Goal: Information Seeking & Learning: Learn about a topic

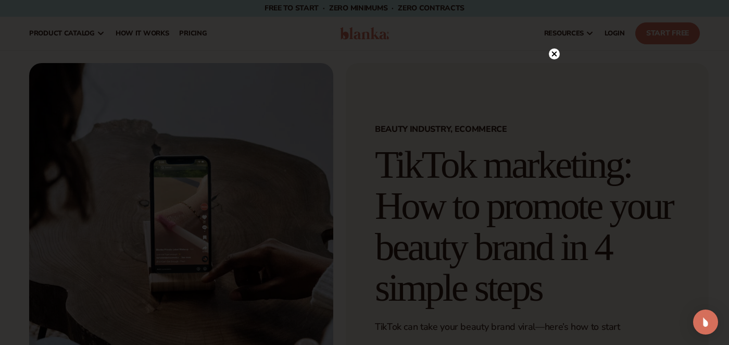
click at [553, 56] on icon at bounding box center [554, 53] width 5 height 5
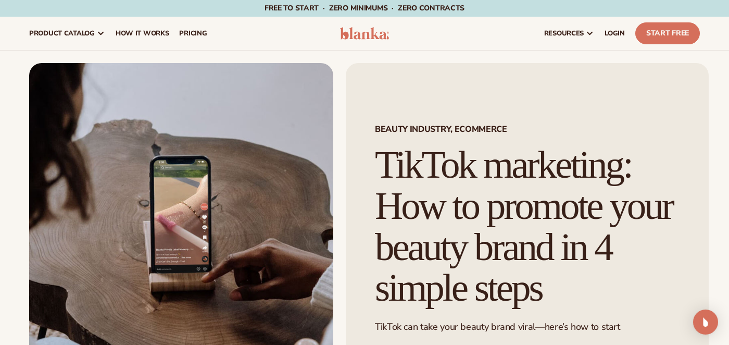
click at [513, 186] on h1 "TikTok marketing: How to promote your beauty brand in 4 simple steps" at bounding box center [527, 226] width 305 height 164
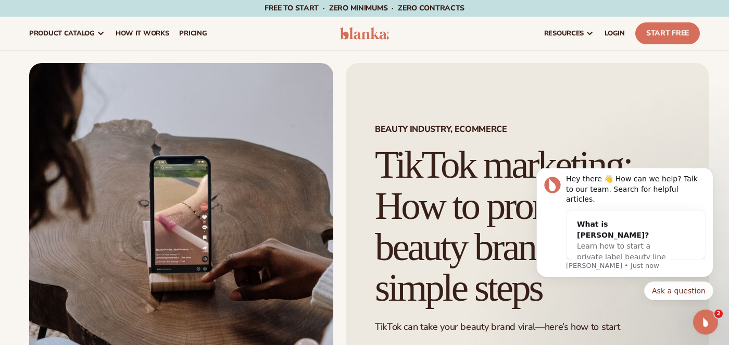
click at [455, 155] on h1 "TikTok marketing: How to promote your beauty brand in 4 simple steps" at bounding box center [527, 226] width 305 height 164
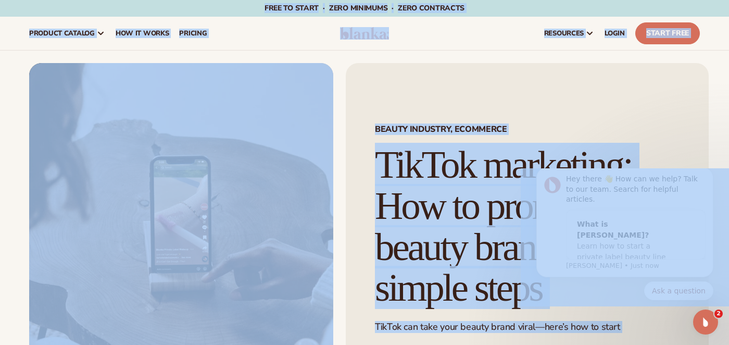
copy body "Skip to content Free to start · ZERO minimums · ZERO contracts · Free to start …"
click at [592, 125] on span "BEAUTY INDUSTRY, ECOMMERCE" at bounding box center [527, 129] width 305 height 8
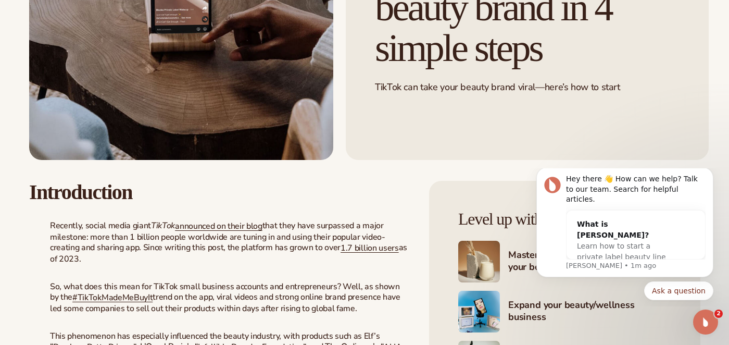
scroll to position [250, 0]
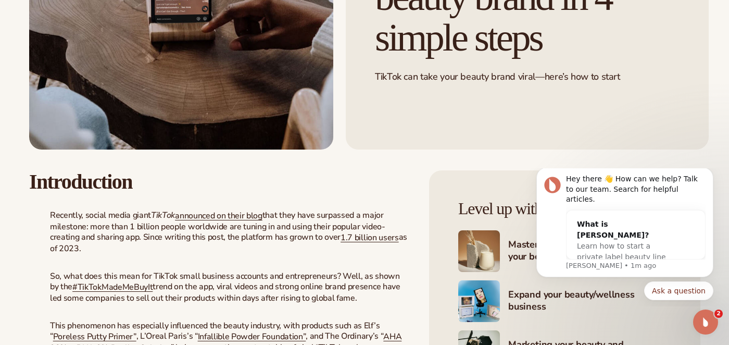
click at [707, 176] on button "Dismiss notification" at bounding box center [710, 170] width 11 height 11
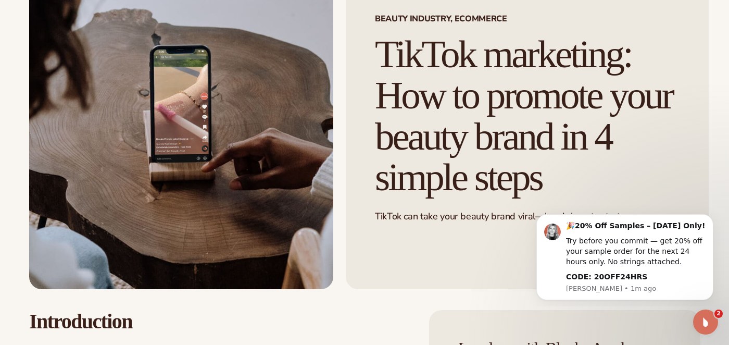
scroll to position [0, 0]
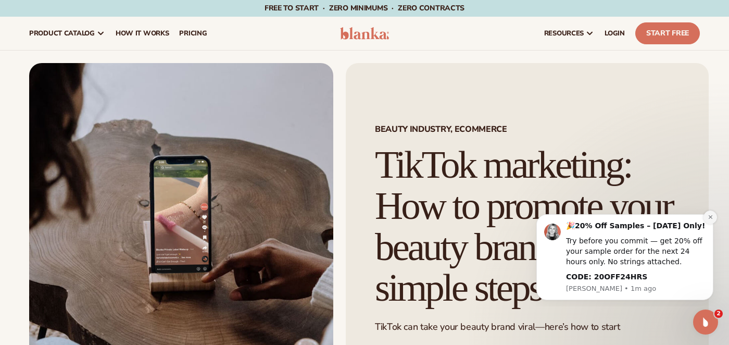
click at [712, 218] on icon "Dismiss notification" at bounding box center [710, 217] width 4 height 4
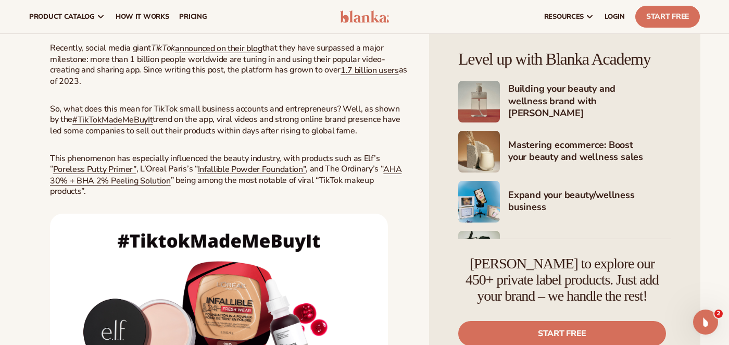
scroll to position [313, 0]
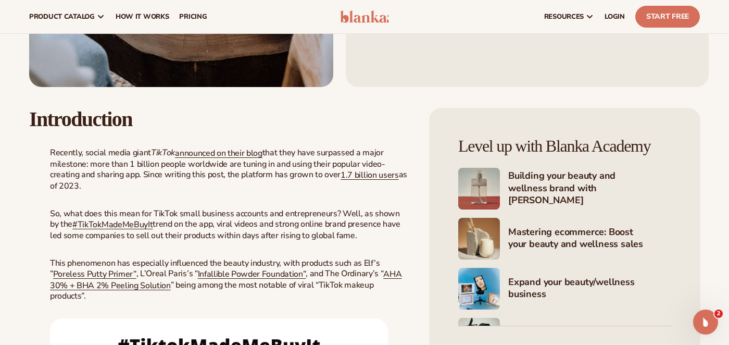
click at [149, 160] on p "Recently, social media giant TikTok announced on their blog that they have surp…" at bounding box center [219, 169] width 380 height 44
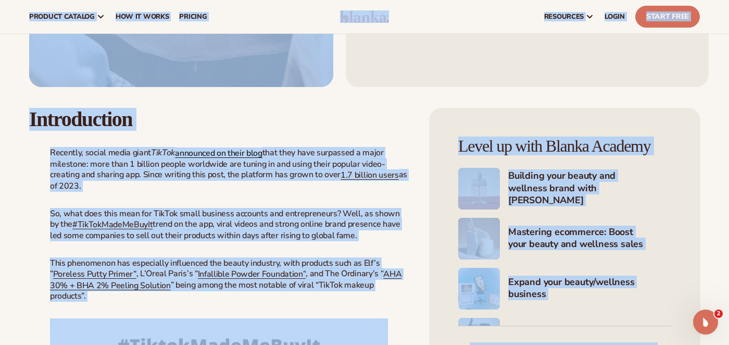
copy body "Skip to content Free to start · ZERO minimums · ZERO contracts · Free to start …"
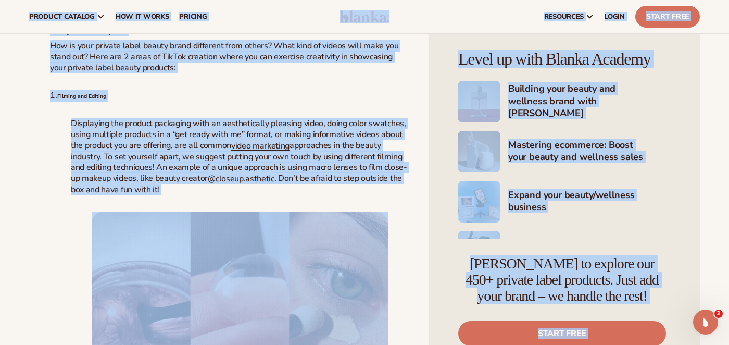
scroll to position [1989, 0]
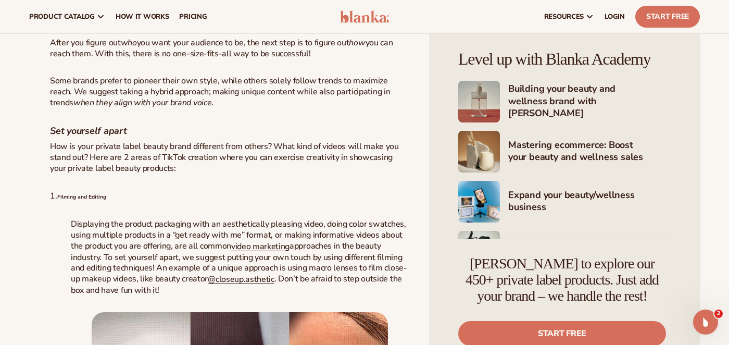
click at [261, 165] on p "How is your private label beauty brand different from others? What kind of vide…" at bounding box center [219, 157] width 380 height 32
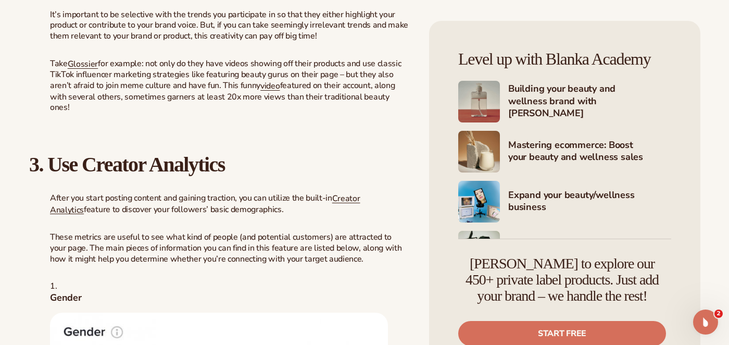
scroll to position [4472, 0]
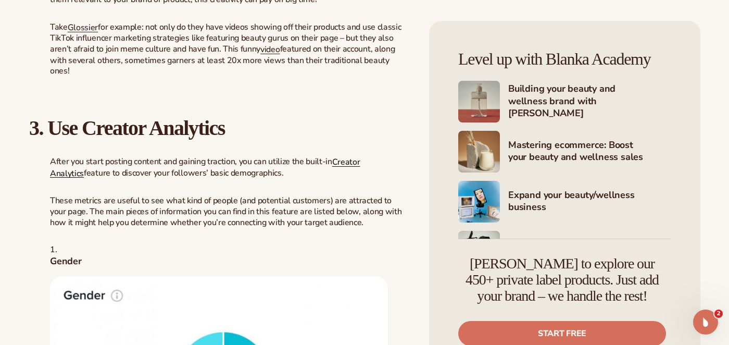
click at [344, 179] on link "Creator Analytics" at bounding box center [205, 167] width 310 height 23
click at [266, 76] on p "Take Glossier for example: not only do they have videos showing off their produ…" at bounding box center [219, 48] width 380 height 55
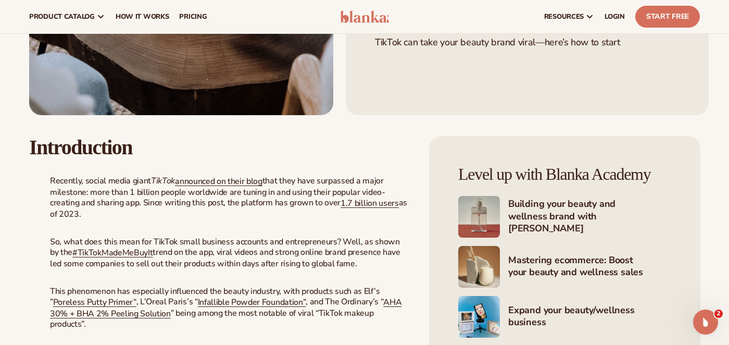
scroll to position [0, 0]
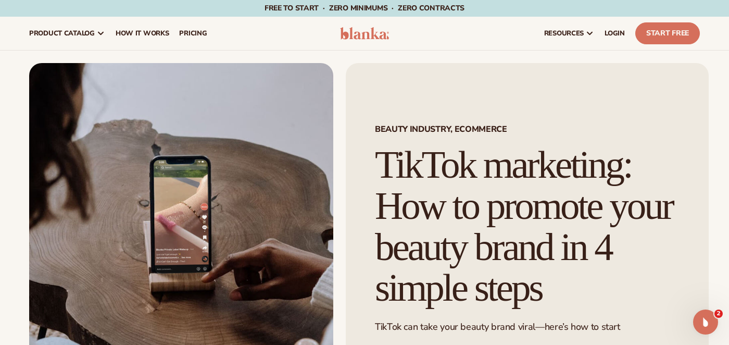
click at [496, 136] on div "BEAUTY INDUSTRY, ECOMMERCE TikTok marketing: How to promote your beauty brand i…" at bounding box center [527, 231] width 363 height 336
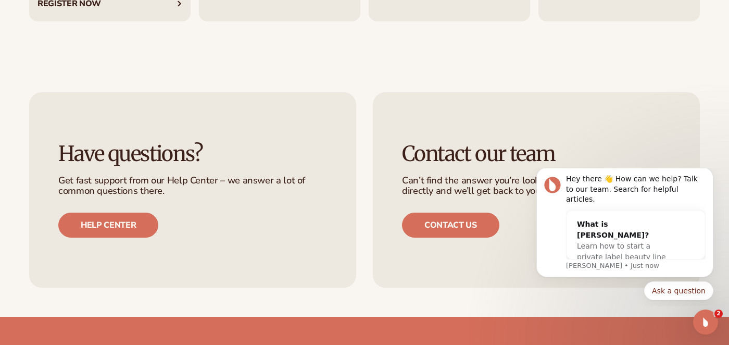
scroll to position [4185, 0]
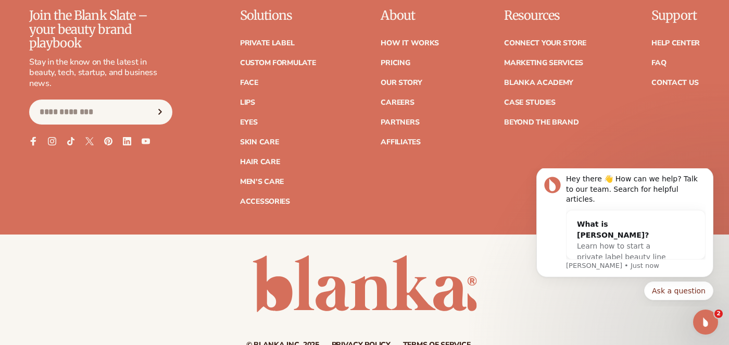
click at [34, 145] on icon at bounding box center [33, 140] width 9 height 9
click at [122, 145] on icon at bounding box center [126, 140] width 9 height 9
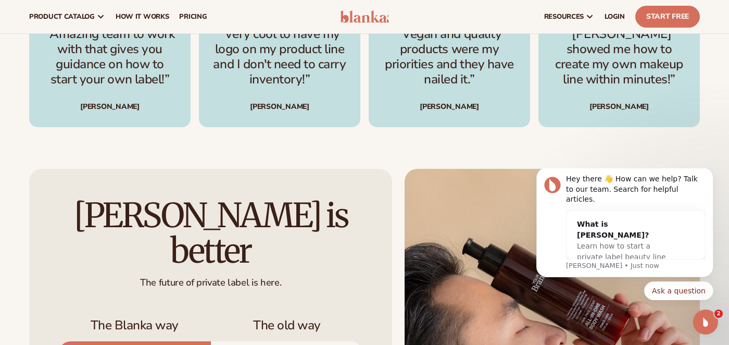
scroll to position [2885, 0]
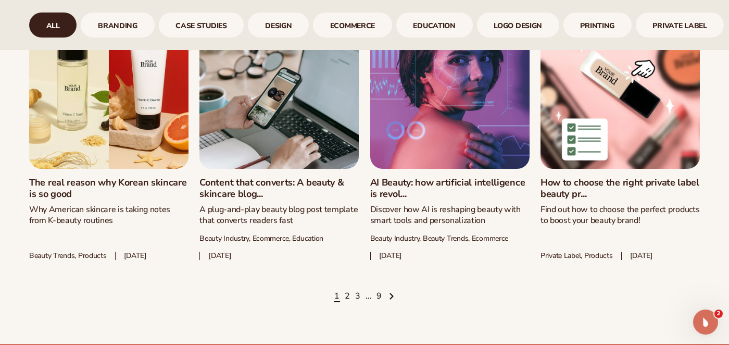
scroll to position [1435, 0]
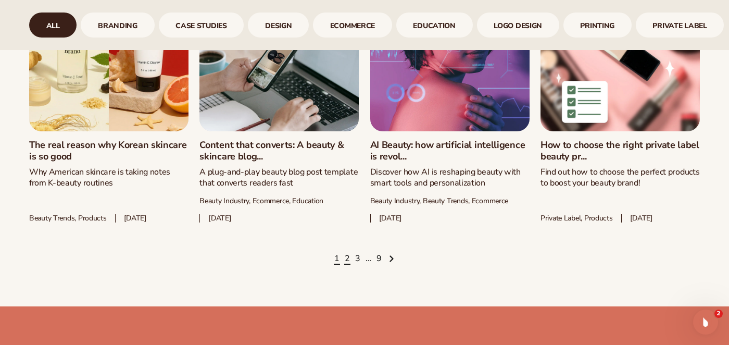
click at [345, 261] on link "2" at bounding box center [347, 258] width 5 height 11
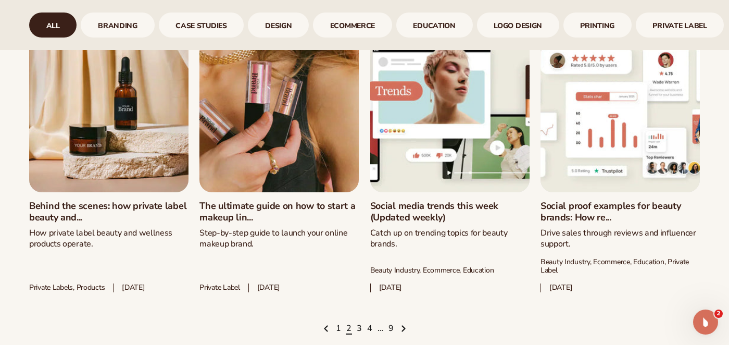
scroll to position [1388, 0]
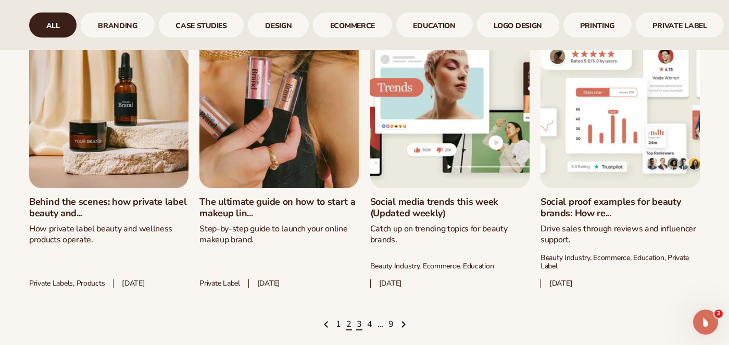
click at [357, 320] on link "3" at bounding box center [359, 324] width 5 height 11
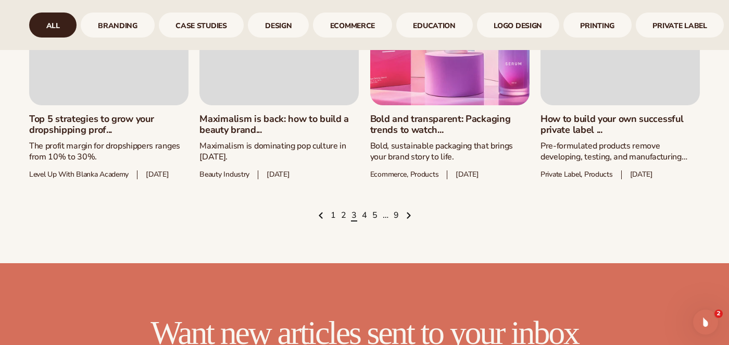
scroll to position [1534, 0]
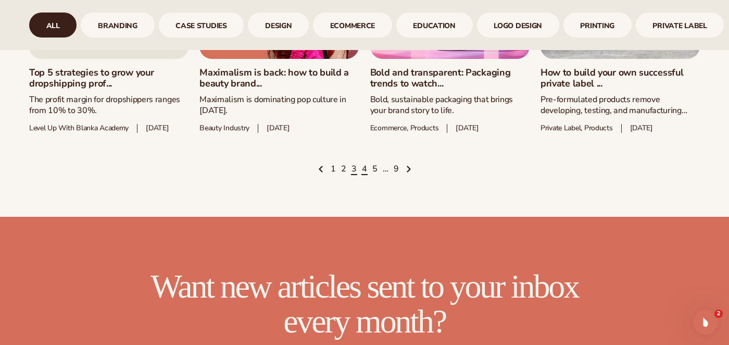
click at [363, 175] on link "4" at bounding box center [364, 169] width 5 height 11
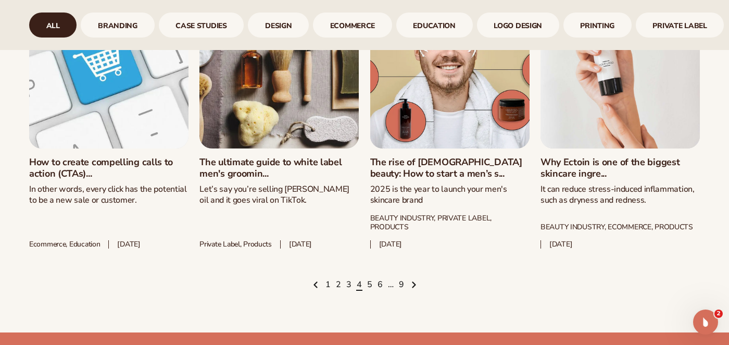
scroll to position [1406, 0]
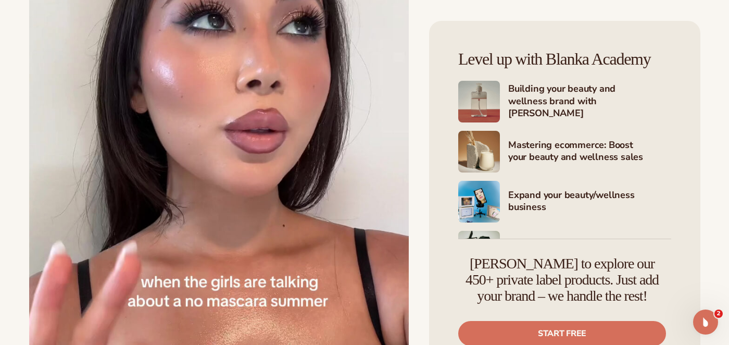
scroll to position [14498, 0]
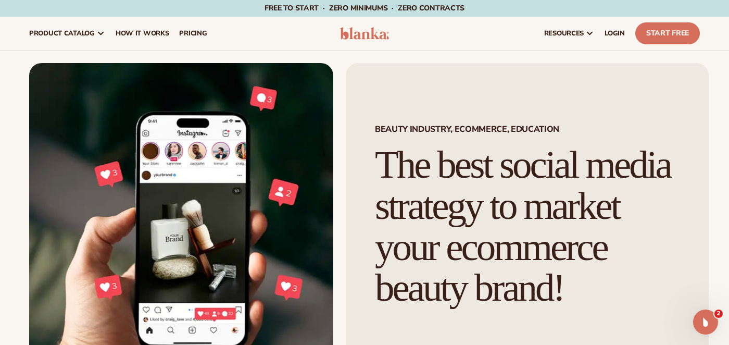
scroll to position [69, 0]
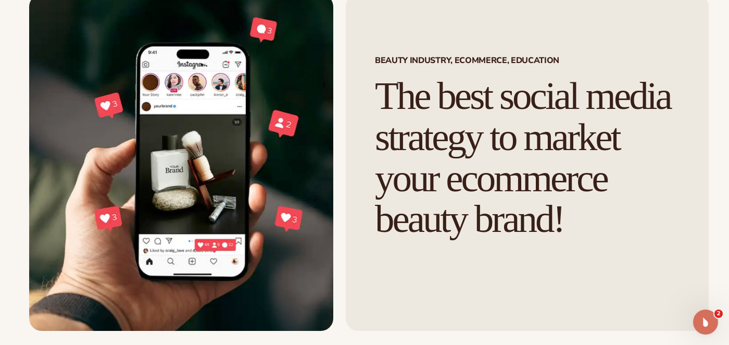
click at [464, 145] on h1 "The best social media strategy to market your ecommerce beauty brand!" at bounding box center [527, 158] width 305 height 164
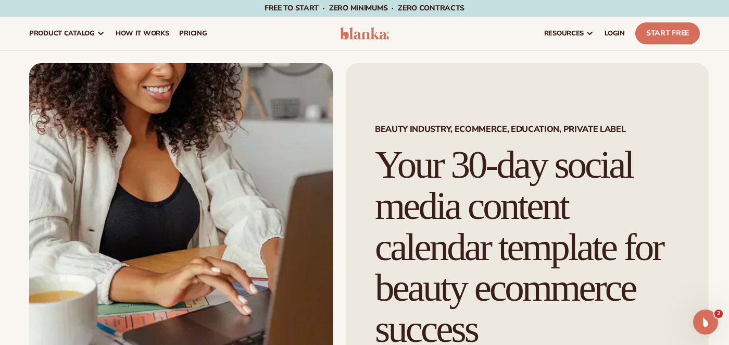
click at [483, 160] on h1 "Your 30-day social media content calendar template for beauty ecommerce success" at bounding box center [527, 246] width 305 height 205
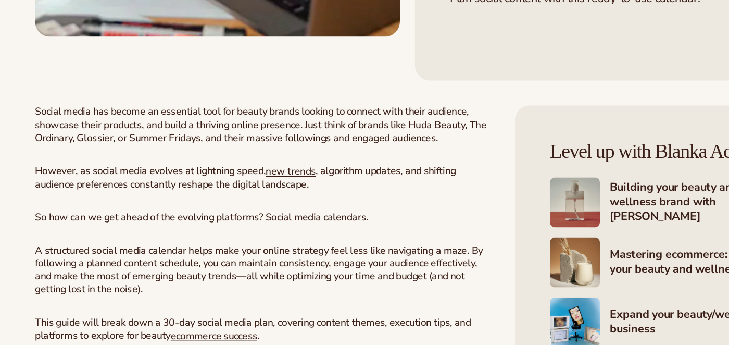
scroll to position [329, 0]
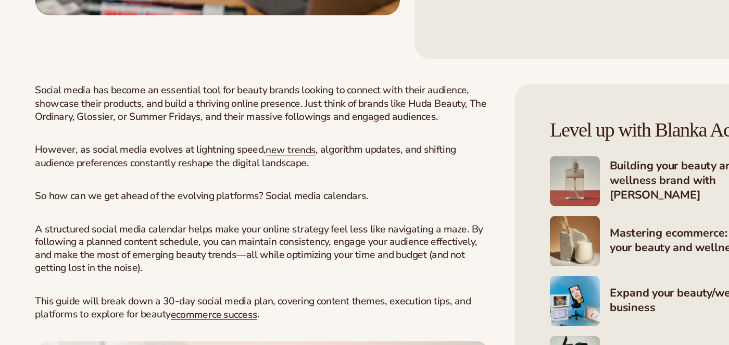
click at [296, 136] on span "Social media has become an essential tool for beauty brands looking to connect …" at bounding box center [217, 143] width 376 height 33
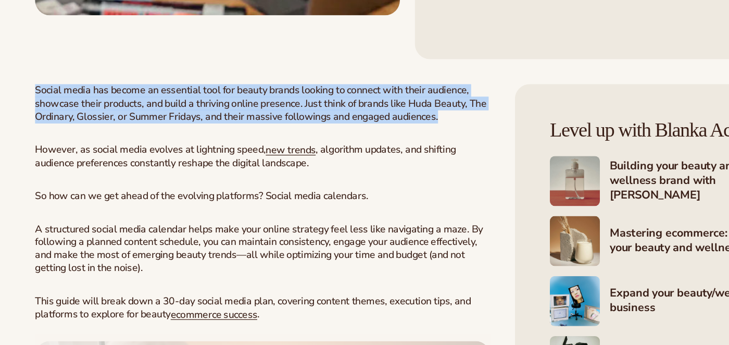
click at [296, 136] on span "Social media has become an essential tool for beauty brands looking to connect …" at bounding box center [217, 143] width 376 height 33
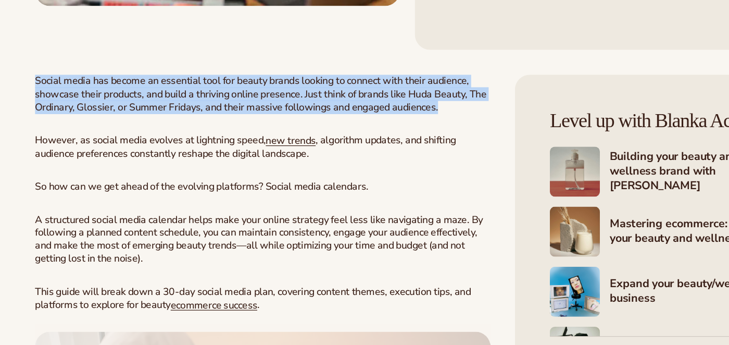
scroll to position [341, 0]
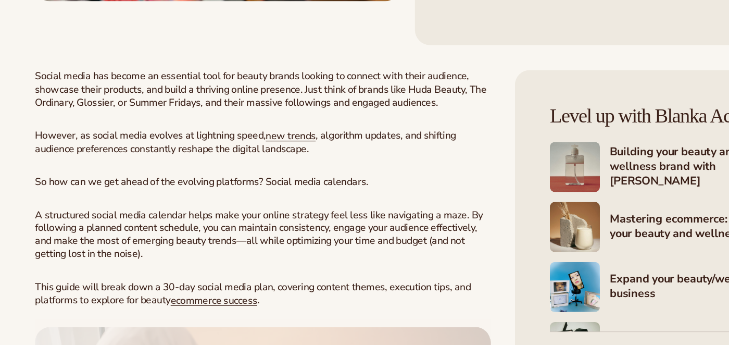
click at [139, 195] on div "Social media has become an essential tool for beauty brands looking to connect …" at bounding box center [219, 248] width 380 height 265
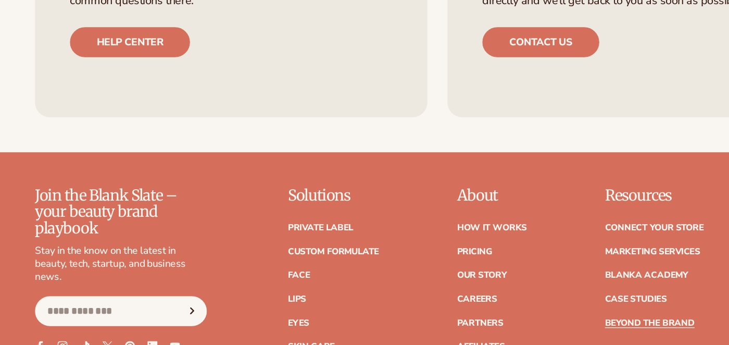
scroll to position [1464, 0]
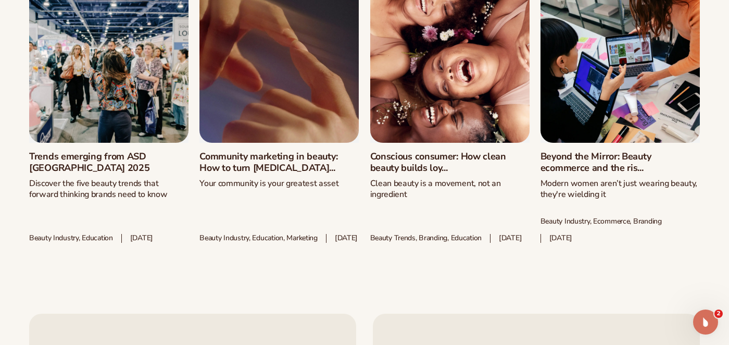
scroll to position [1059, 0]
